Goal: Transaction & Acquisition: Purchase product/service

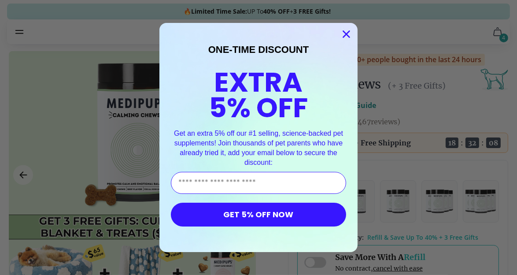
click at [344, 36] on circle "Close dialog" at bounding box center [346, 34] width 15 height 15
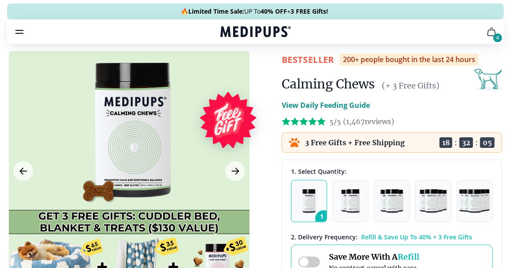
click at [489, 35] on icon "cart" at bounding box center [491, 31] width 11 height 11
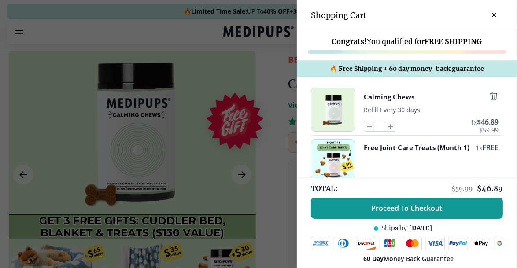
click at [492, 15] on icon "close-cart" at bounding box center [494, 15] width 4 height 4
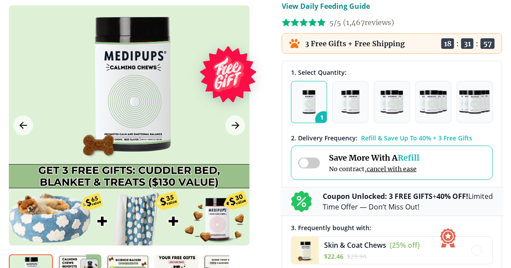
scroll to position [176, 0]
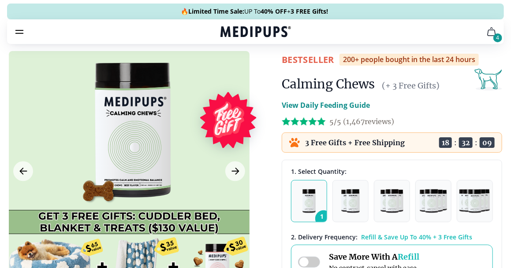
click at [491, 32] on icon "cart" at bounding box center [491, 31] width 11 height 11
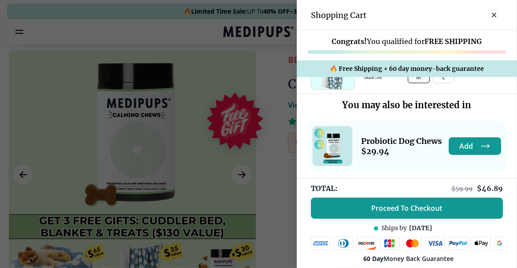
scroll to position [168, 0]
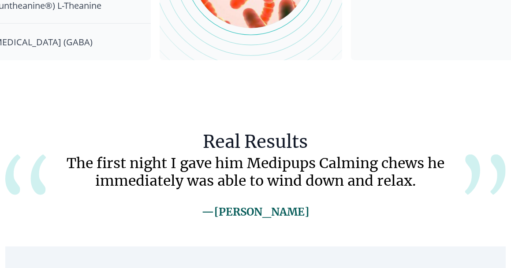
scroll to position [1630, 0]
